Goal: Information Seeking & Learning: Learn about a topic

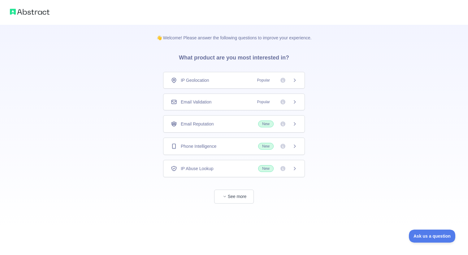
click at [229, 108] on div "Email Validation Popular" at bounding box center [234, 101] width 142 height 17
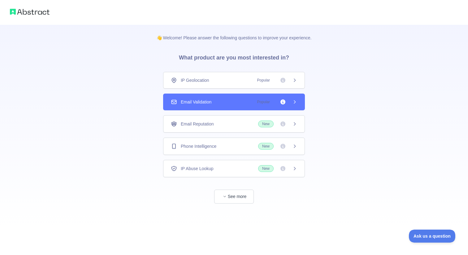
click at [229, 145] on div "Phone Intelligence New" at bounding box center [234, 146] width 126 height 7
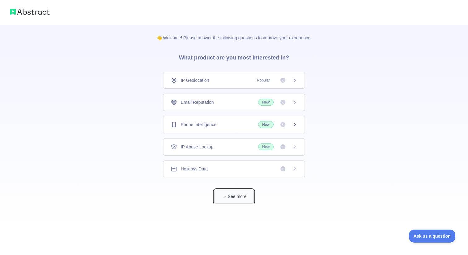
click at [230, 193] on button "See more" at bounding box center [234, 196] width 40 height 14
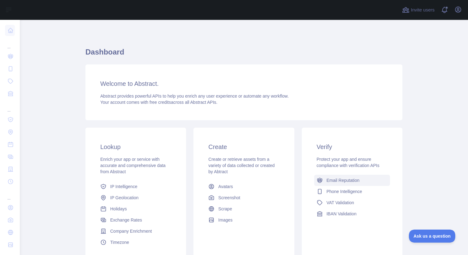
scroll to position [54, 0]
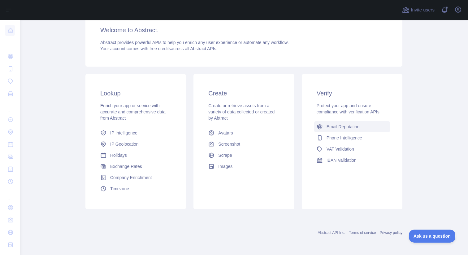
click at [355, 126] on span "Email Reputation" at bounding box center [342, 126] width 33 height 6
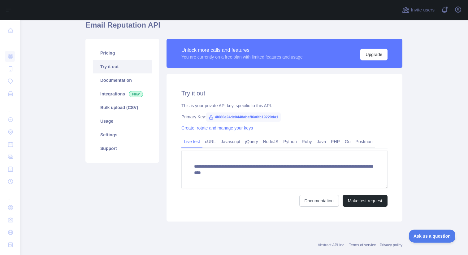
scroll to position [29, 0]
